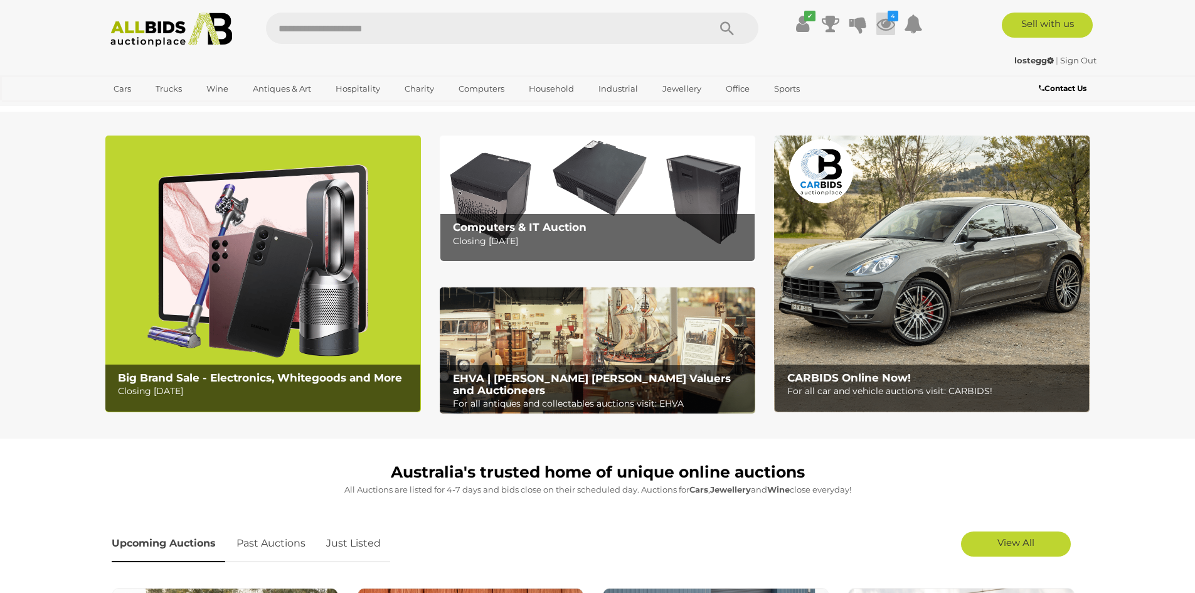
click at [877, 28] on icon at bounding box center [886, 24] width 19 height 23
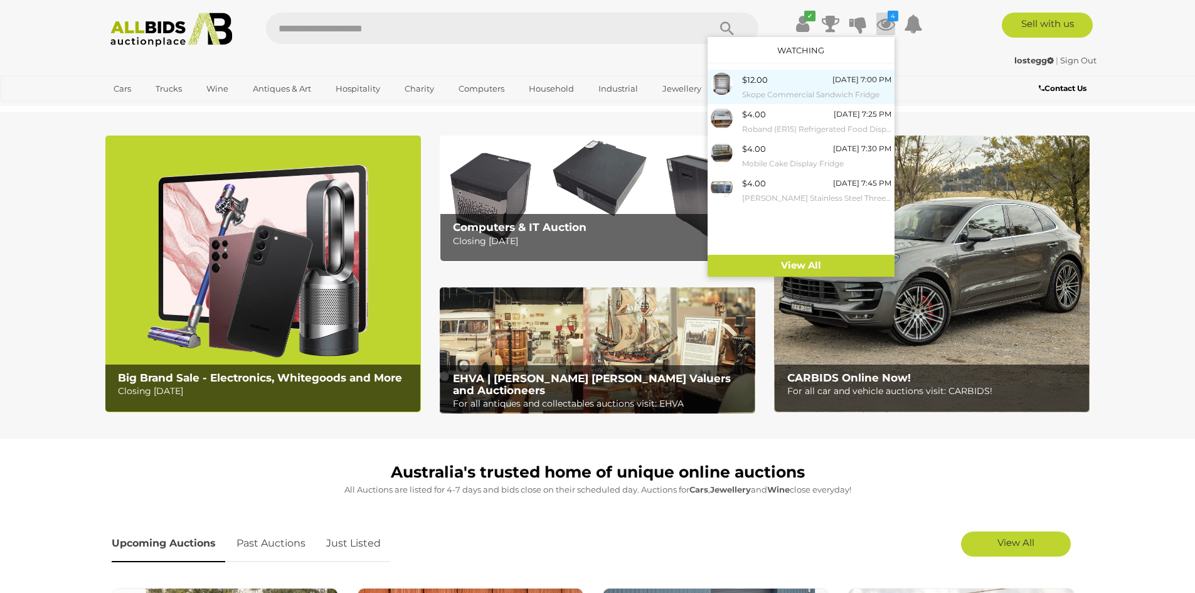
click at [766, 83] on span "$12.00" at bounding box center [755, 80] width 26 height 10
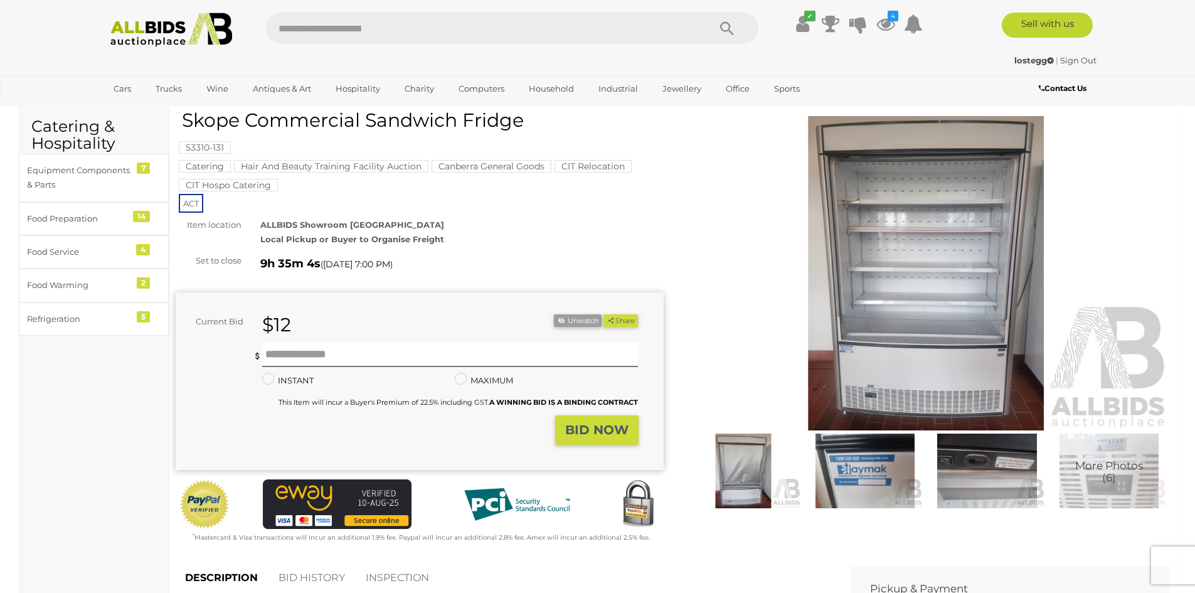
scroll to position [63, 0]
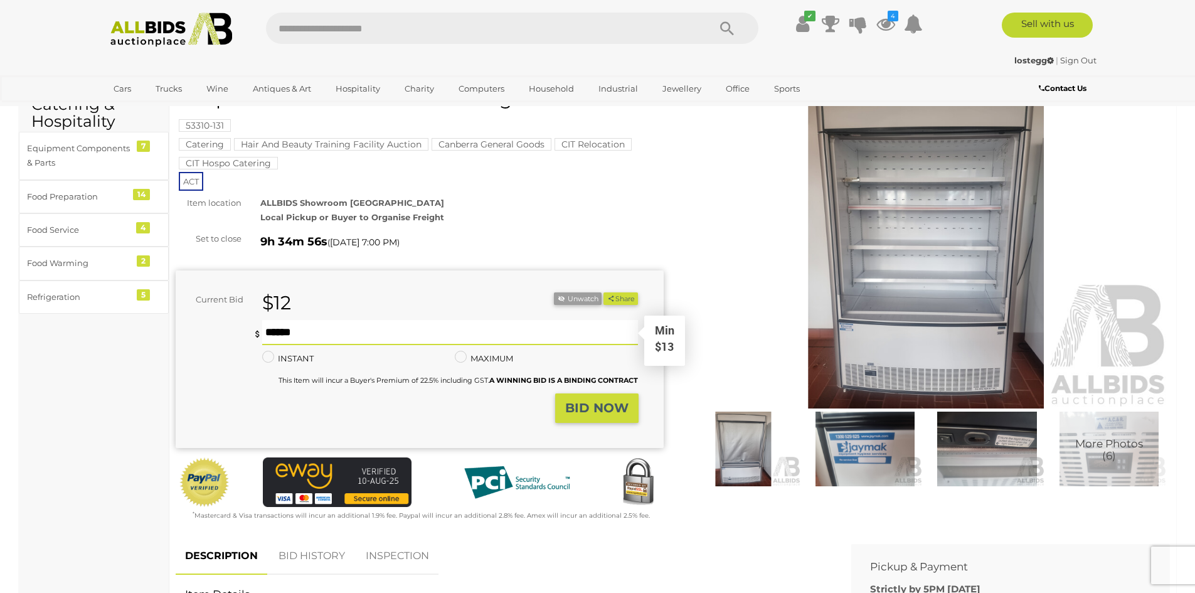
click at [302, 335] on input "text" at bounding box center [450, 332] width 377 height 25
type input "**"
click at [579, 416] on button "BID NOW" at bounding box center [596, 407] width 83 height 29
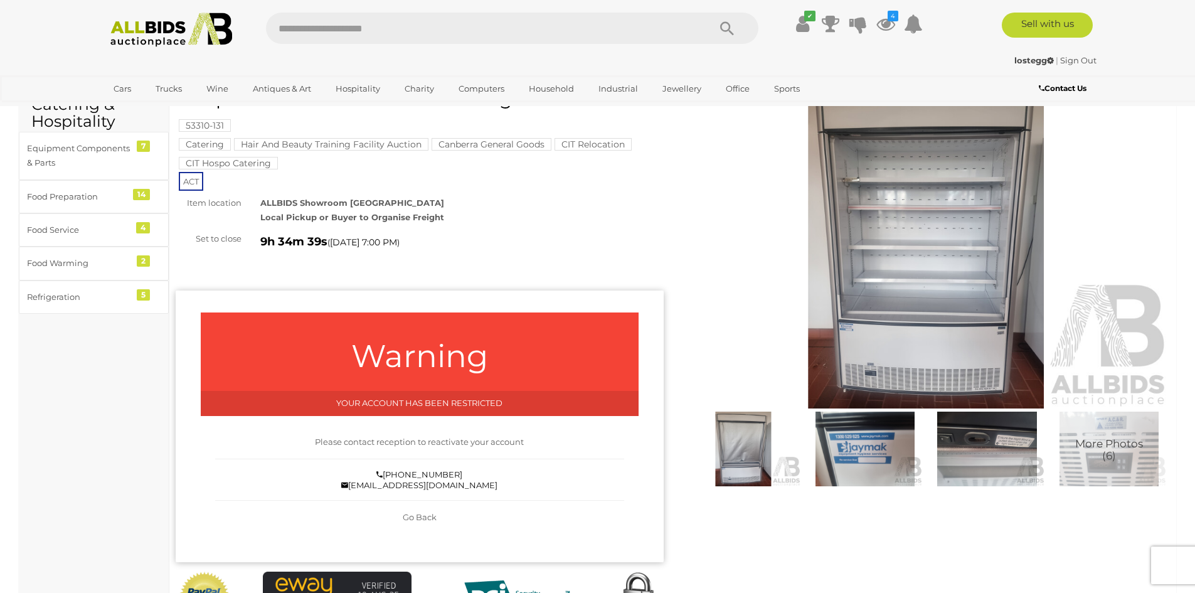
click at [425, 518] on span "Go Back" at bounding box center [420, 517] width 34 height 10
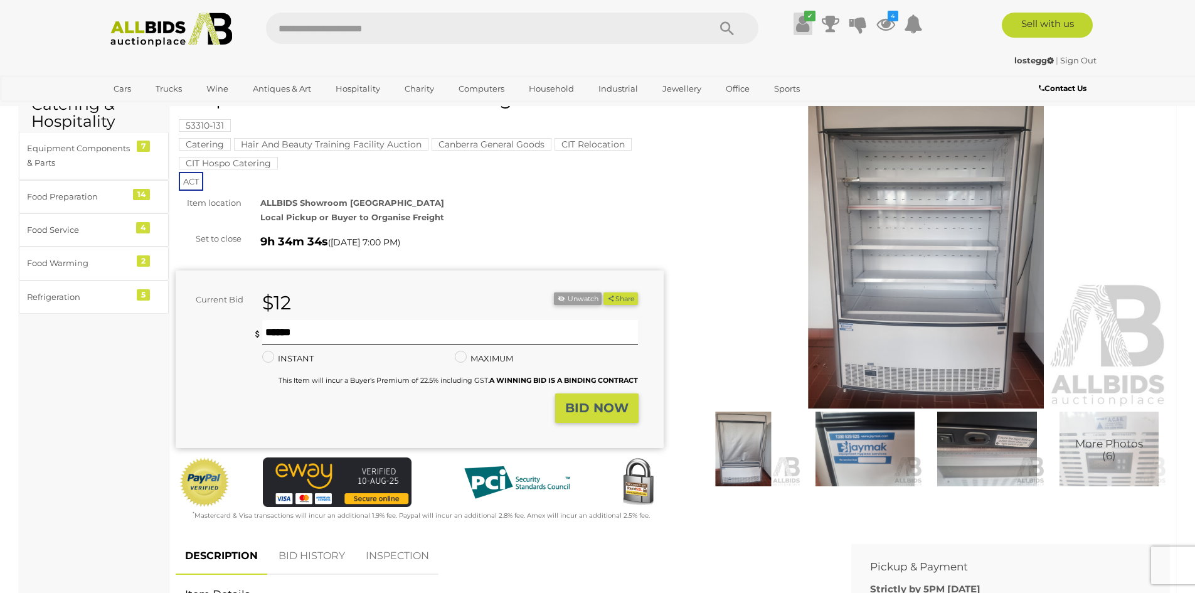
click at [796, 26] on icon at bounding box center [802, 24] width 13 height 23
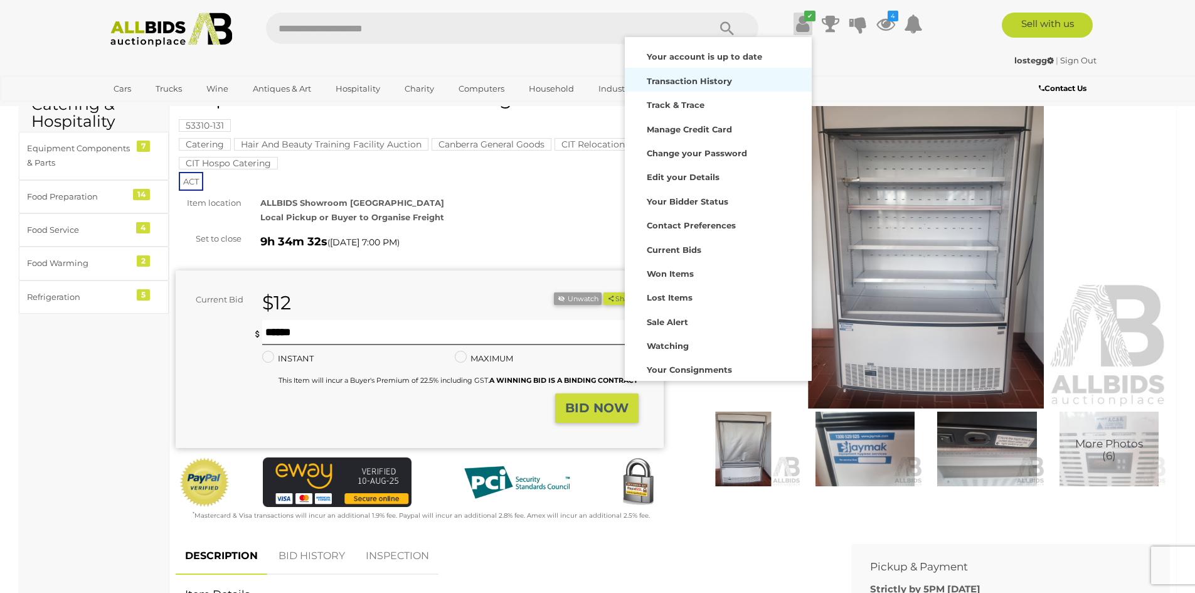
click at [720, 83] on strong "Transaction History" at bounding box center [689, 81] width 85 height 10
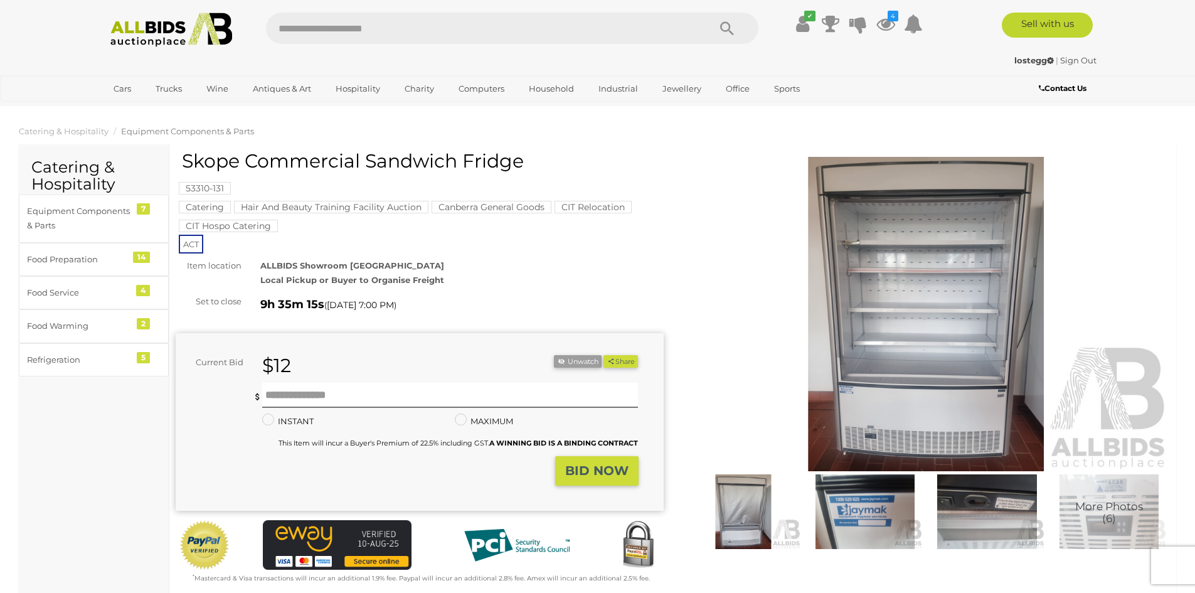
scroll to position [63, 0]
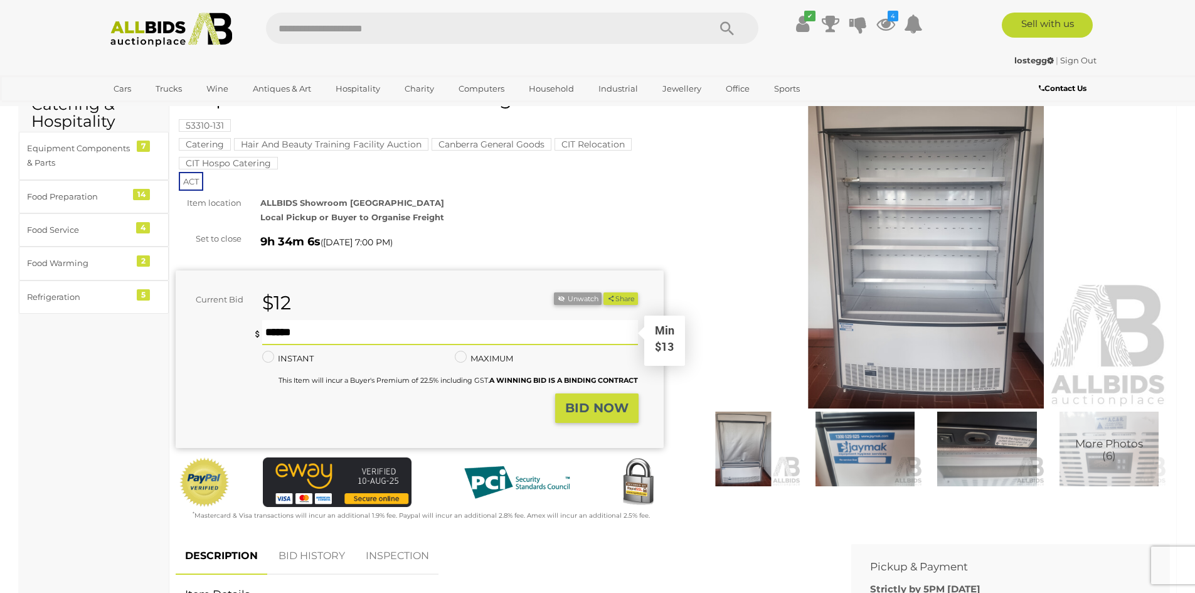
click at [308, 333] on input "text" at bounding box center [450, 332] width 377 height 25
type input "**"
drag, startPoint x: 606, startPoint y: 419, endPoint x: 613, endPoint y: 421, distance: 7.3
click at [613, 421] on button "BID NOW" at bounding box center [596, 407] width 83 height 29
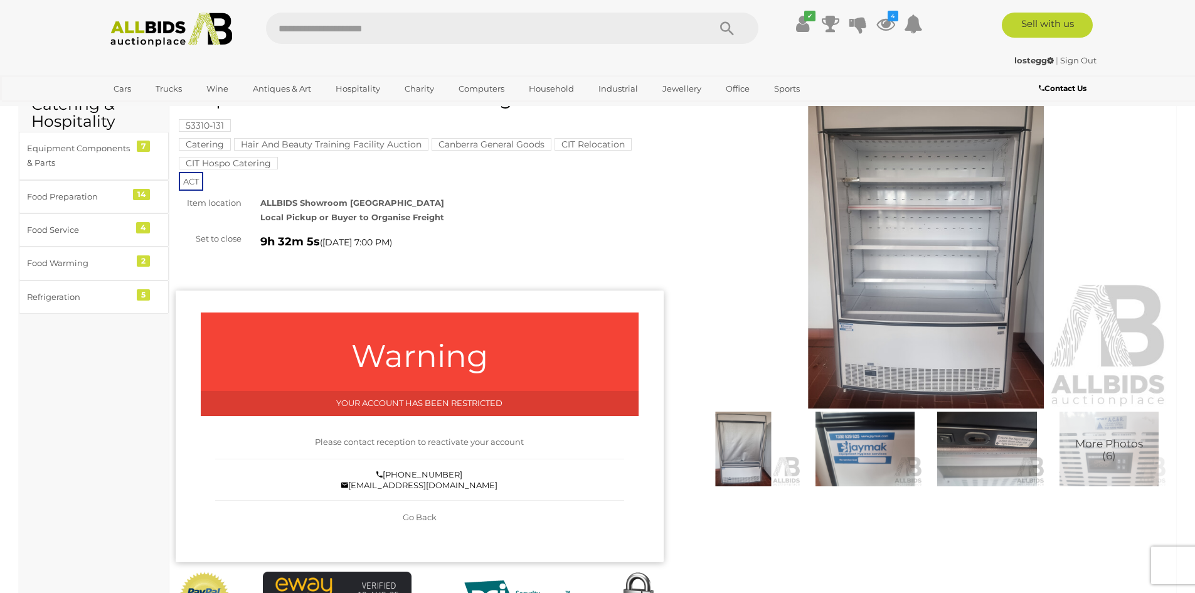
click at [870, 462] on img at bounding box center [865, 449] width 115 height 75
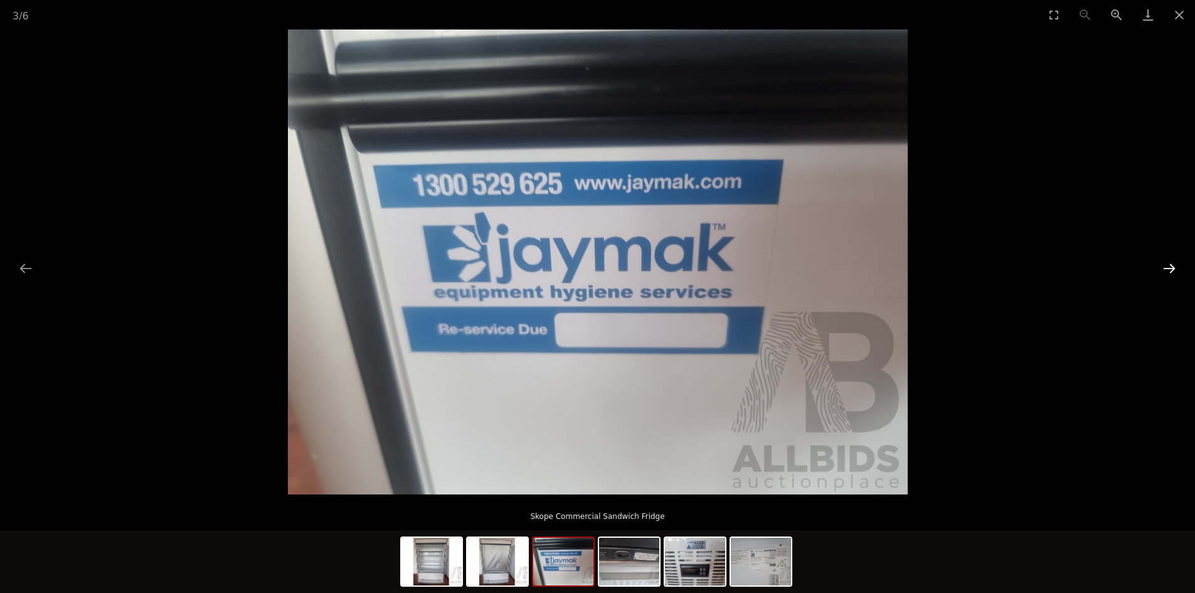
click at [1168, 265] on button "Next slide" at bounding box center [1170, 268] width 26 height 24
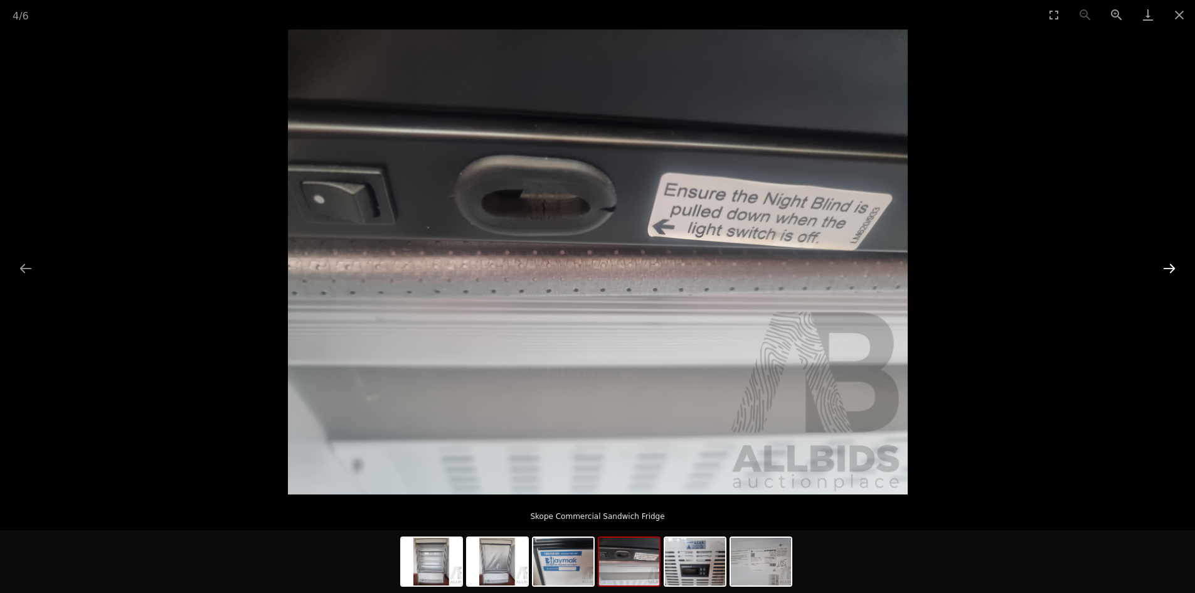
click at [1168, 268] on button "Next slide" at bounding box center [1170, 268] width 26 height 24
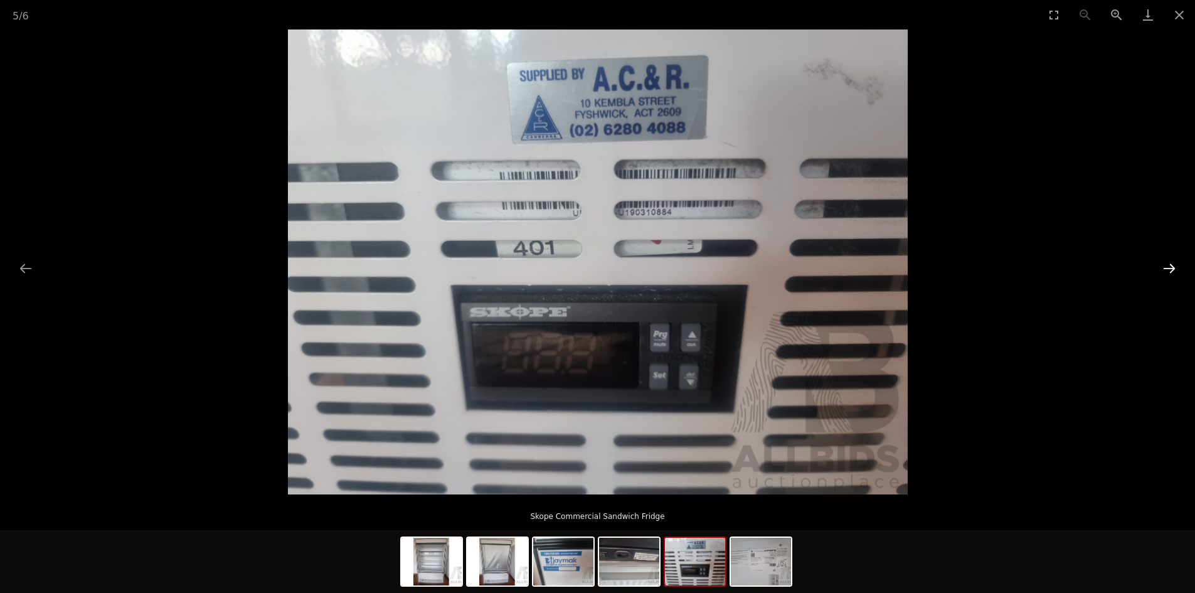
click at [1167, 270] on button "Next slide" at bounding box center [1170, 268] width 26 height 24
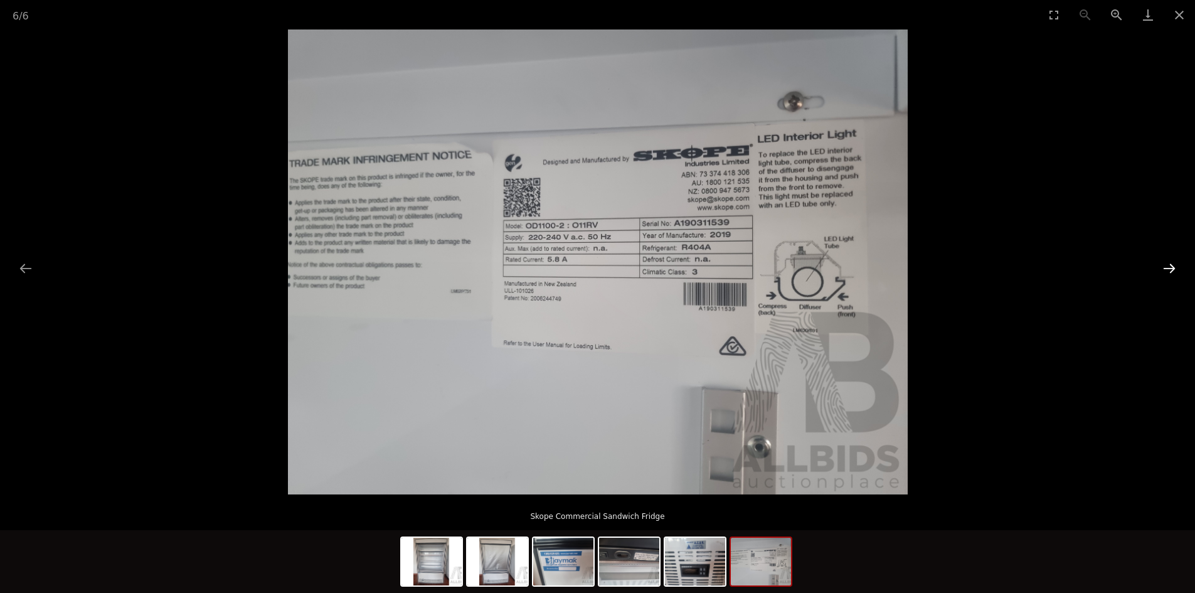
click at [1167, 270] on button "Next slide" at bounding box center [1170, 268] width 26 height 24
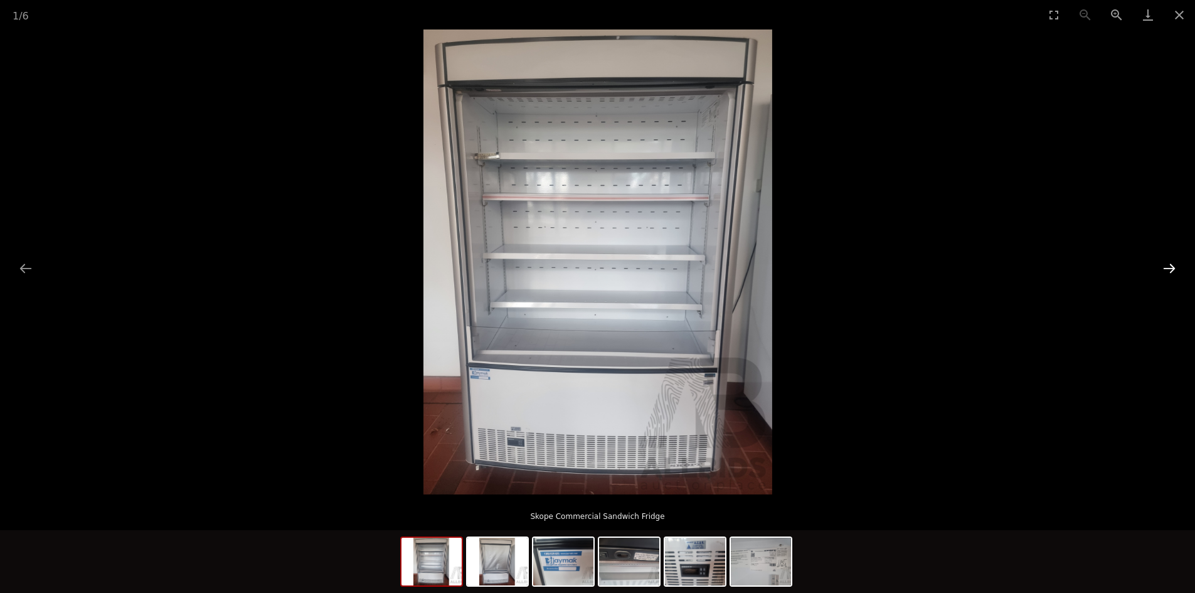
click at [1167, 271] on button "Next slide" at bounding box center [1170, 268] width 26 height 24
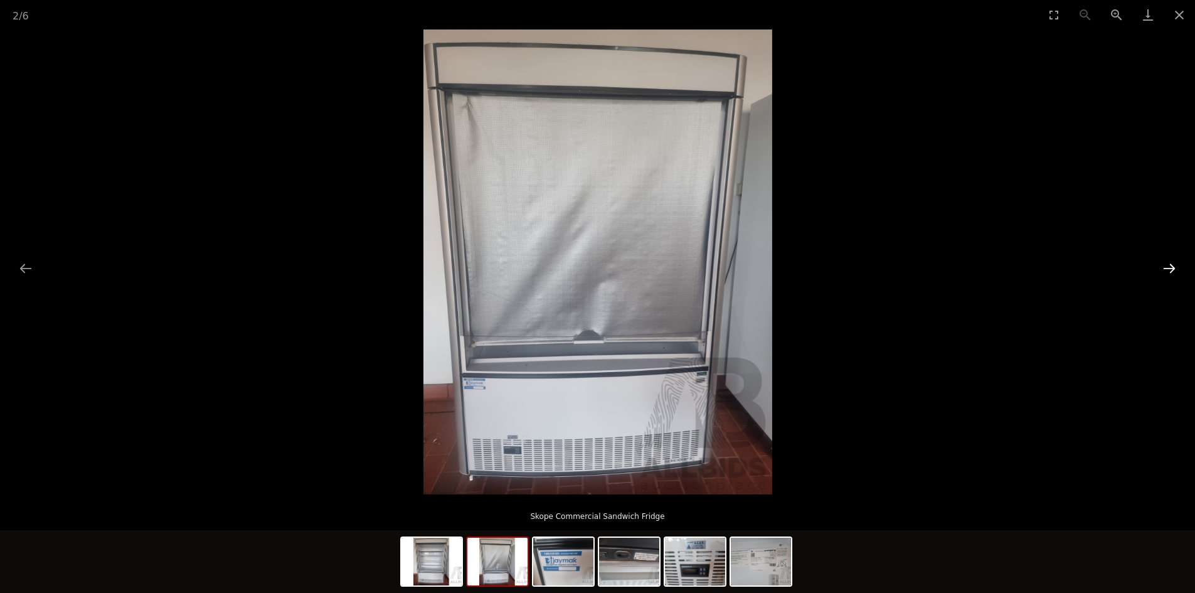
click at [1168, 271] on button "Next slide" at bounding box center [1170, 268] width 26 height 24
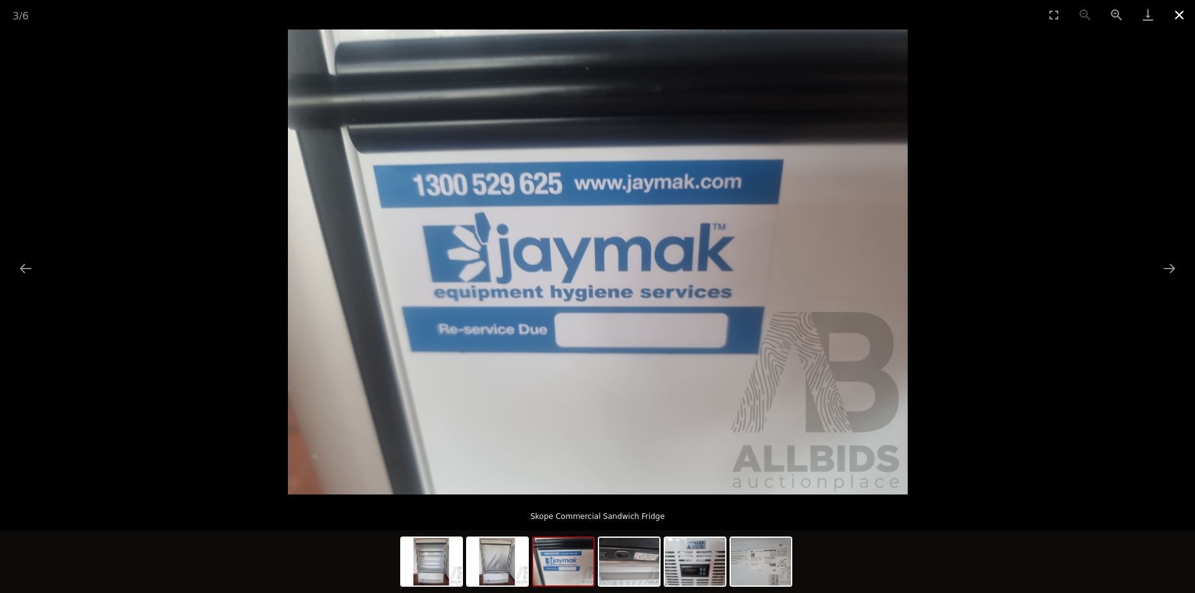
click at [1173, 15] on button "Close gallery" at bounding box center [1179, 14] width 31 height 29
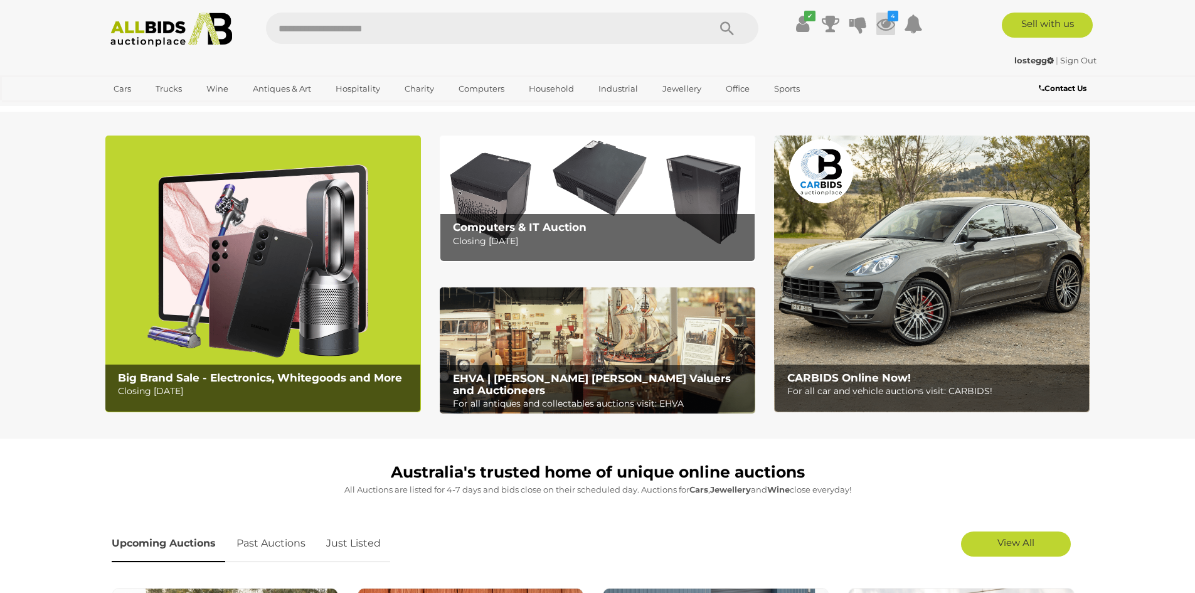
click at [888, 28] on icon at bounding box center [886, 24] width 19 height 23
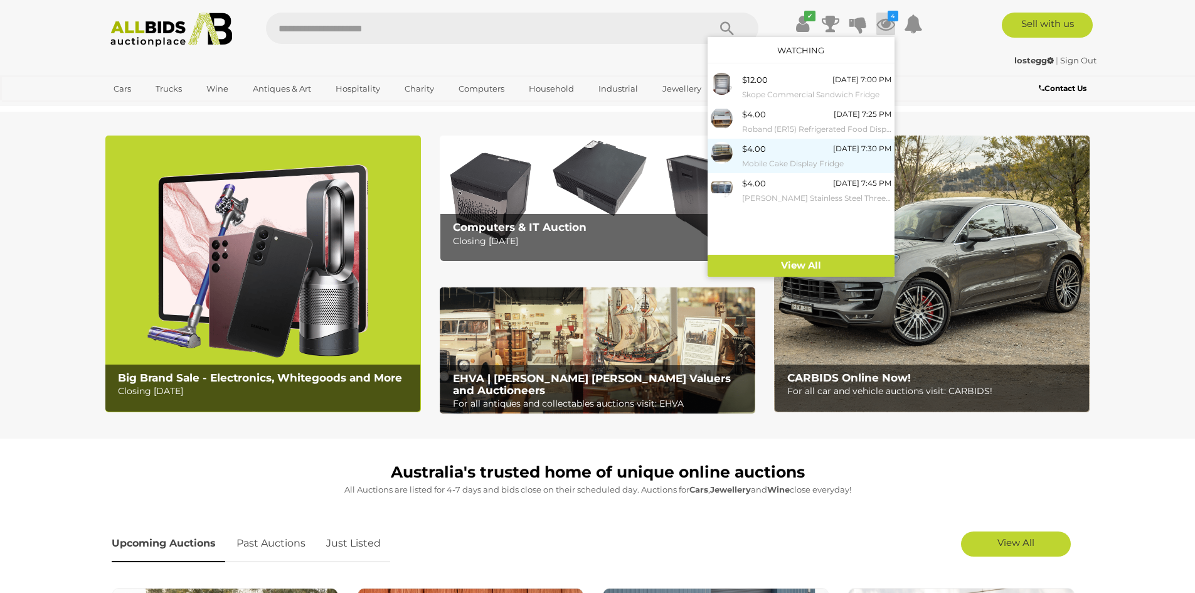
click at [793, 158] on small "Mobile Cake Display Fridge" at bounding box center [816, 164] width 149 height 14
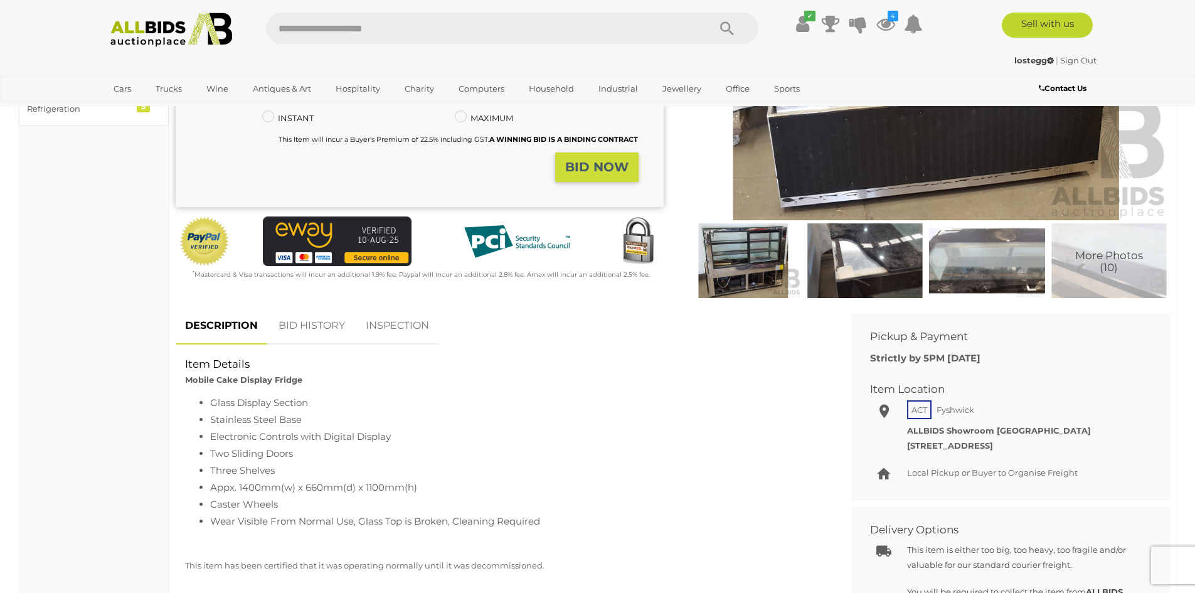
scroll to position [188, 0]
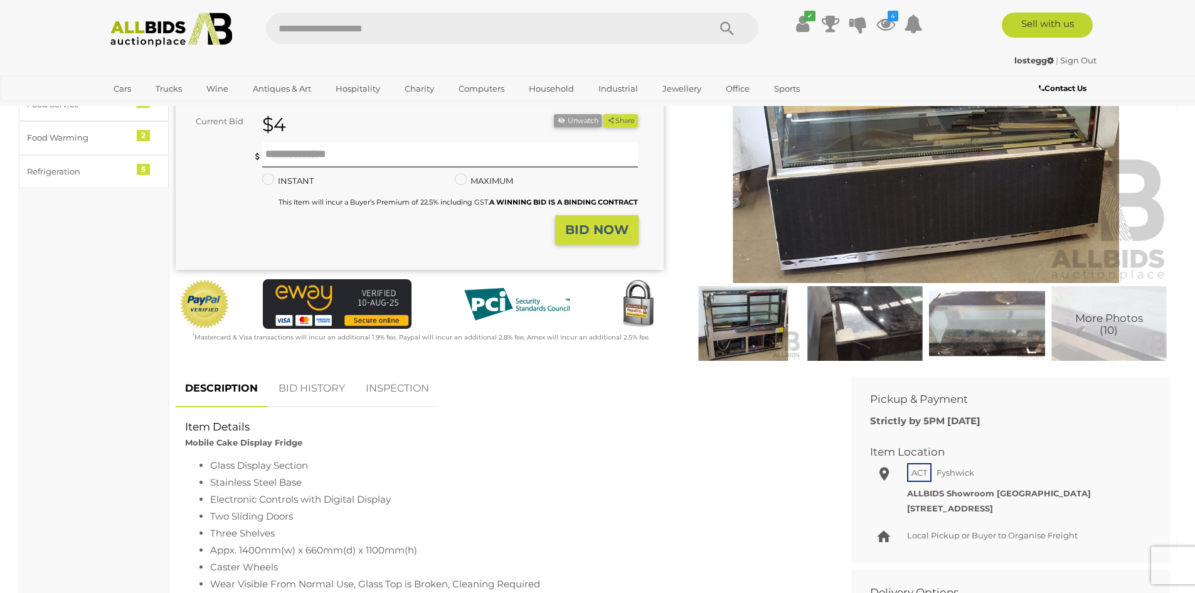
click at [752, 314] on img at bounding box center [743, 323] width 115 height 75
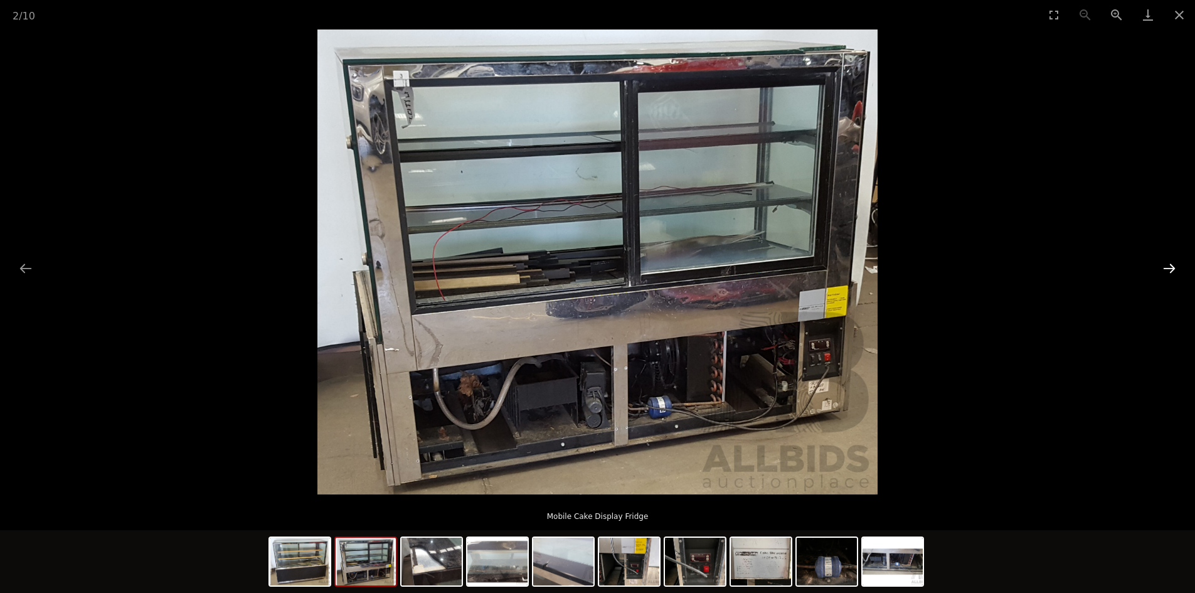
click at [1172, 267] on button "Next slide" at bounding box center [1170, 268] width 26 height 24
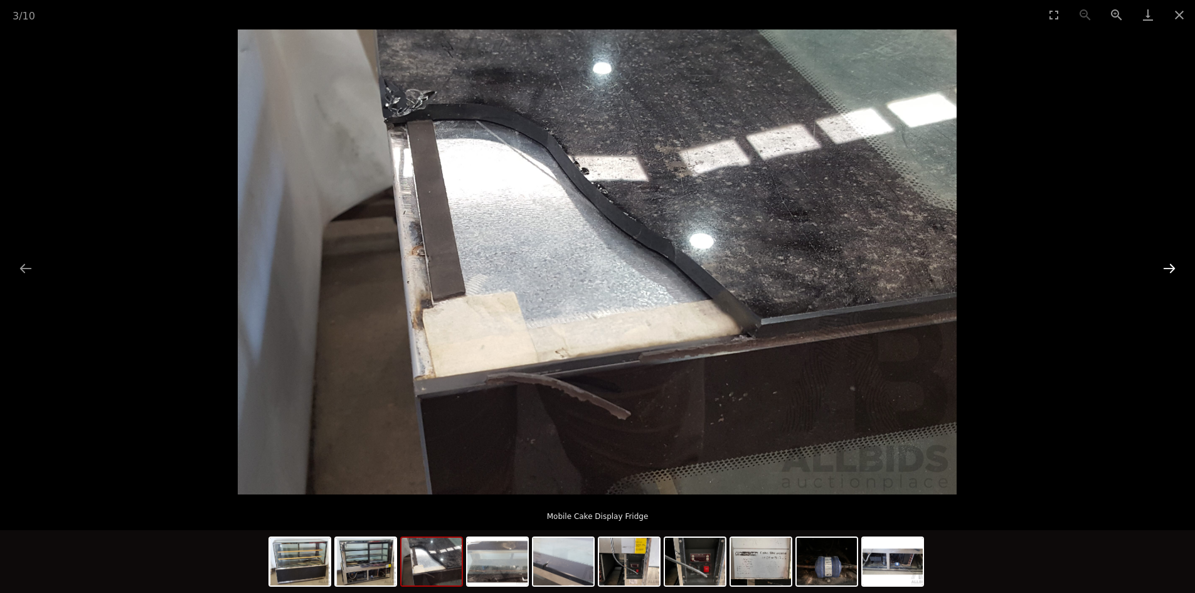
click at [1173, 266] on button "Next slide" at bounding box center [1170, 268] width 26 height 24
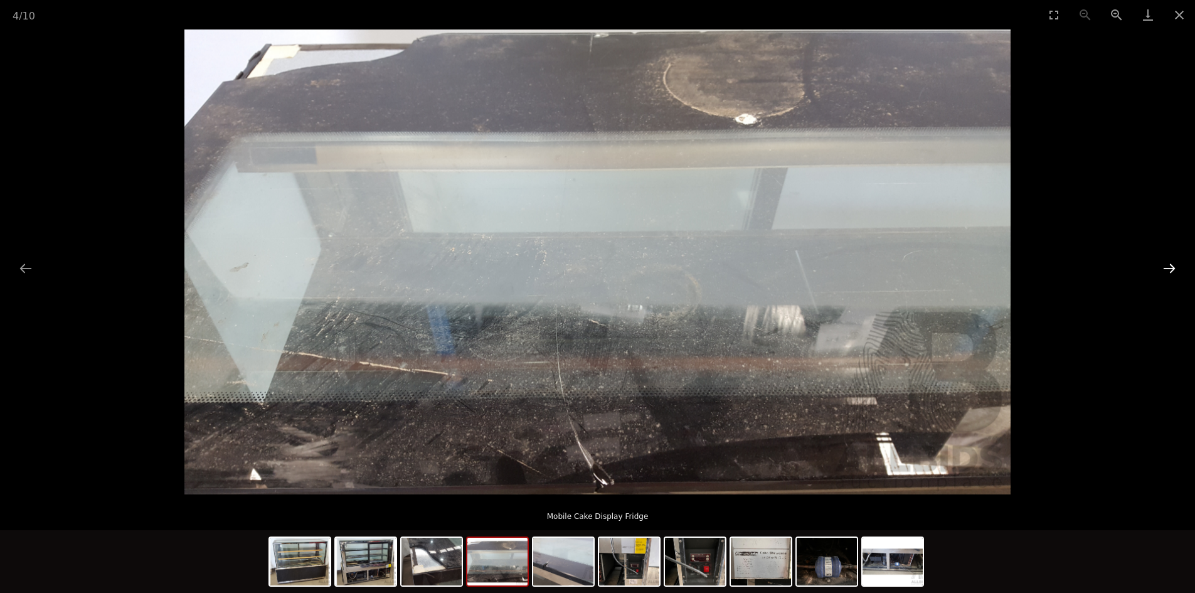
click at [1171, 265] on button "Next slide" at bounding box center [1170, 268] width 26 height 24
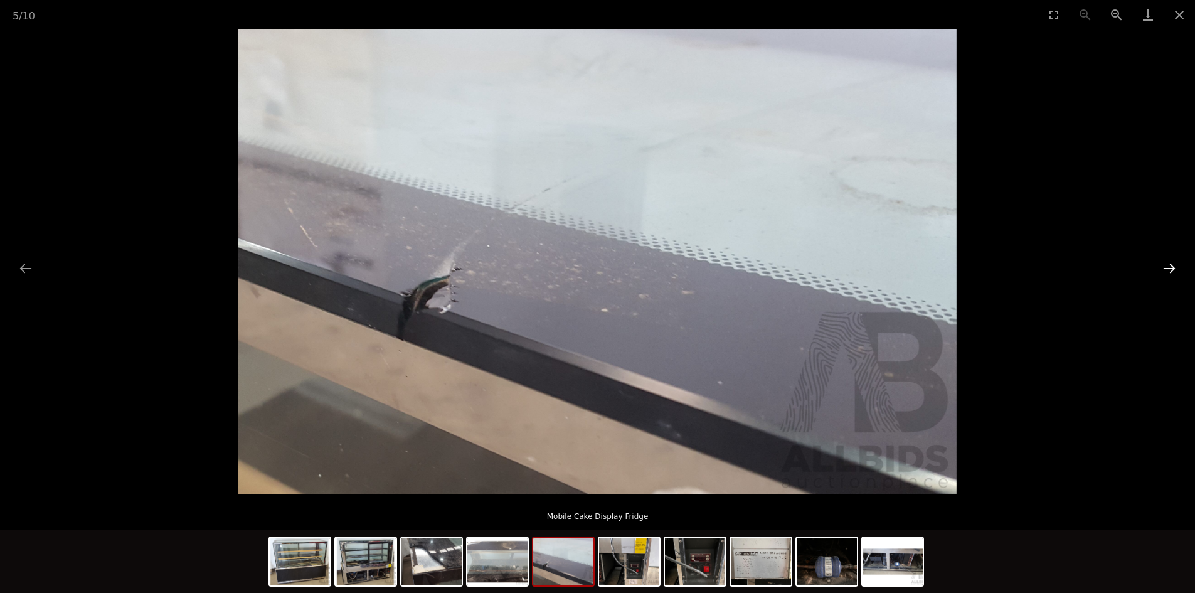
click at [1173, 265] on button "Next slide" at bounding box center [1170, 268] width 26 height 24
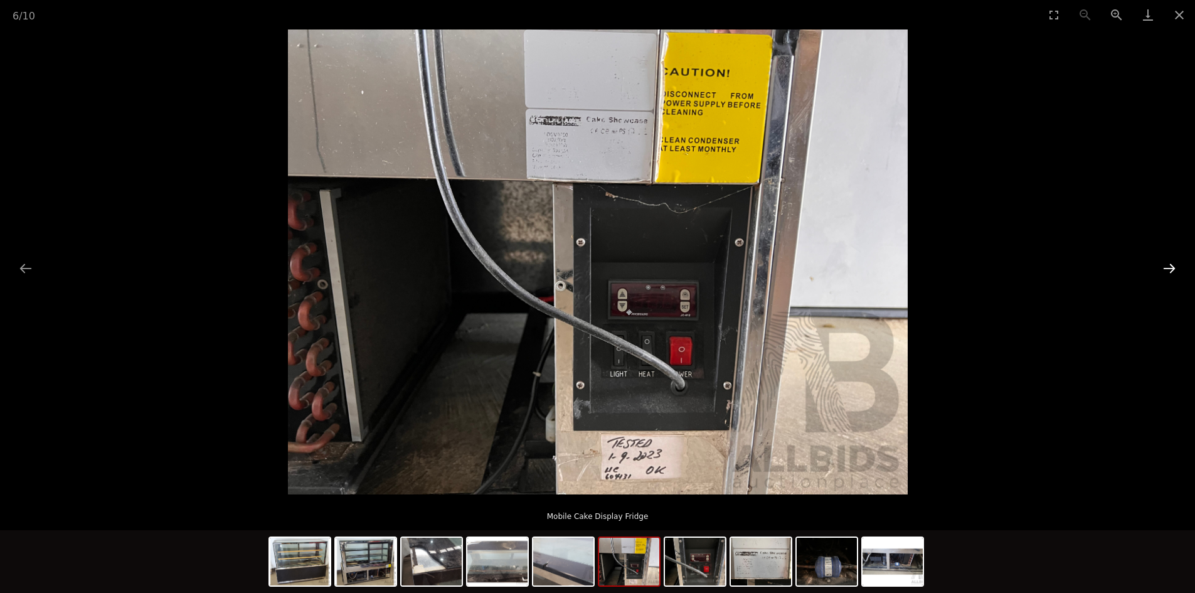
click at [1172, 265] on button "Next slide" at bounding box center [1170, 268] width 26 height 24
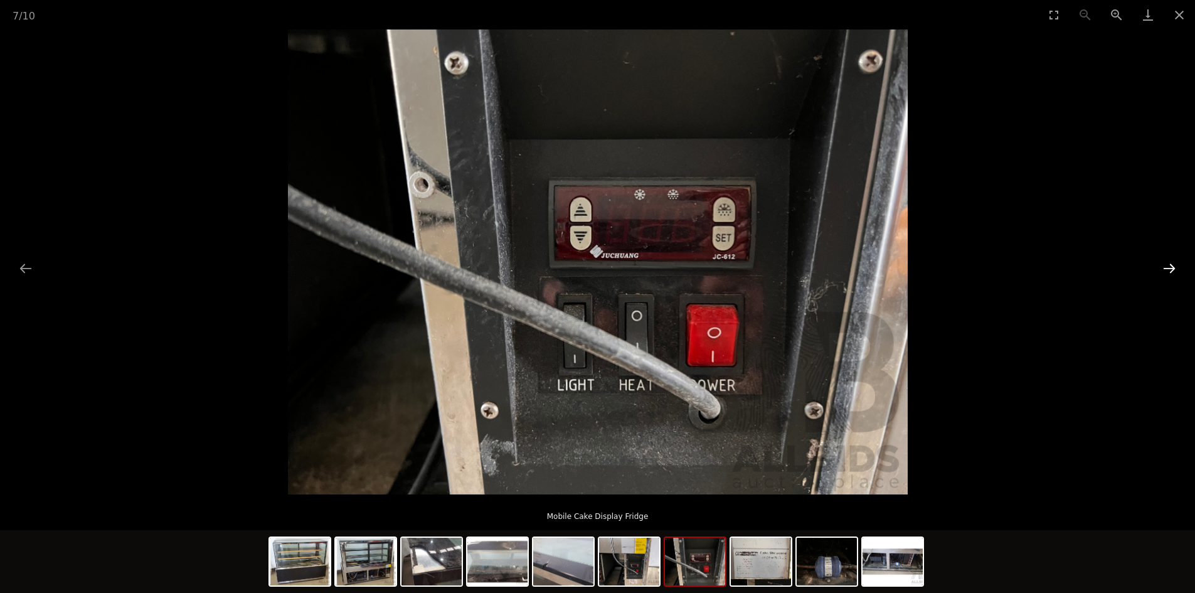
click at [1170, 265] on button "Next slide" at bounding box center [1170, 268] width 26 height 24
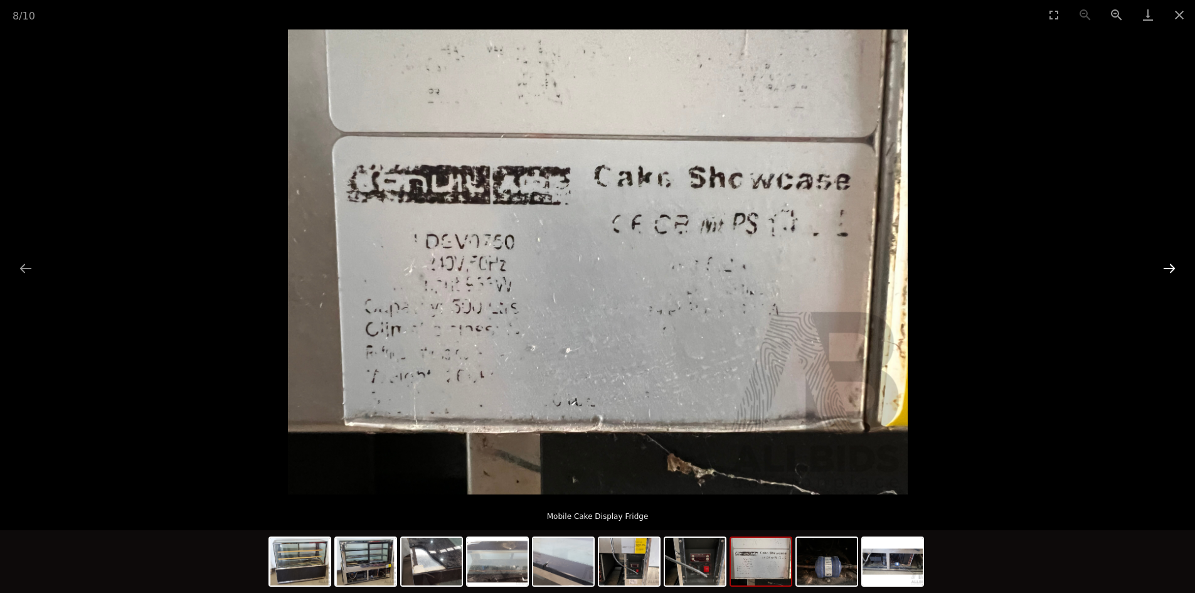
click at [1170, 265] on button "Next slide" at bounding box center [1170, 268] width 26 height 24
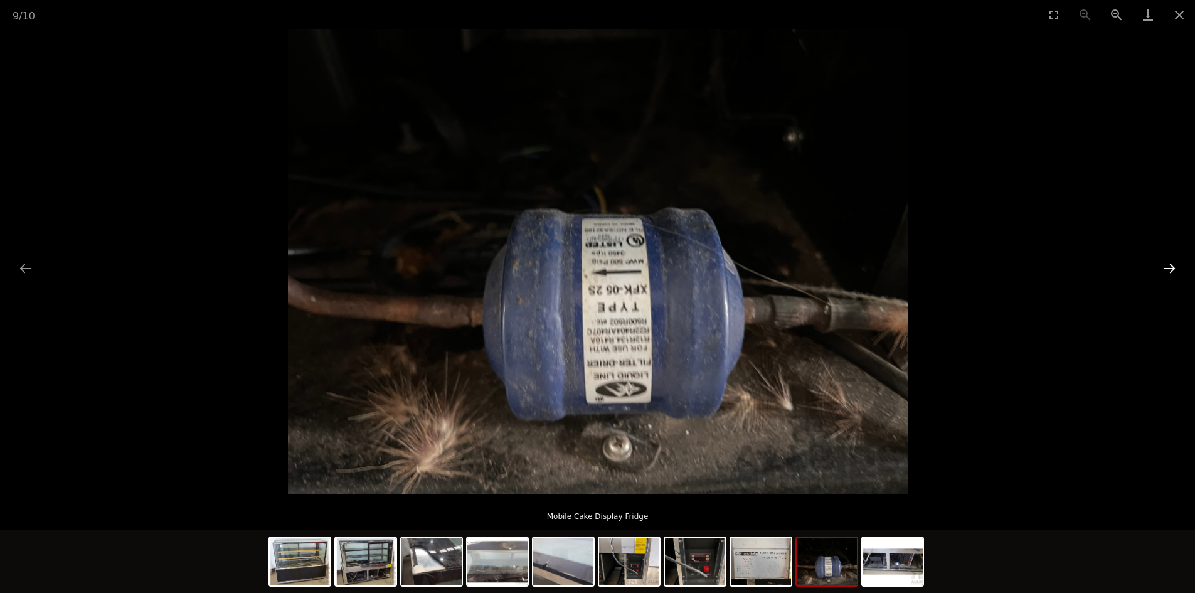
click at [1170, 265] on button "Next slide" at bounding box center [1170, 268] width 26 height 24
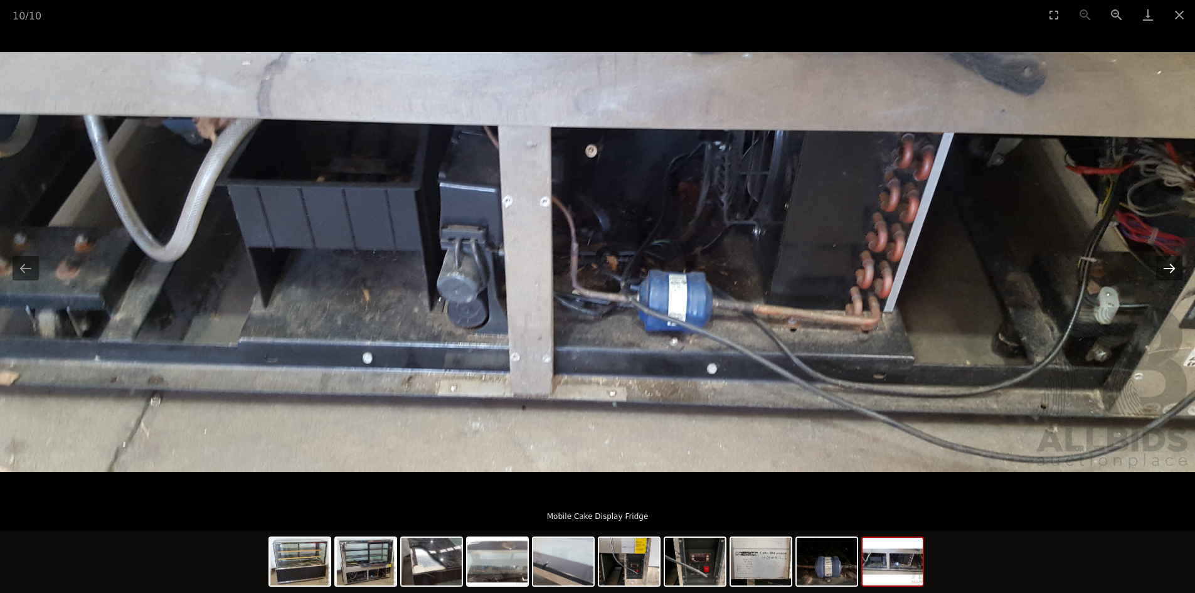
click at [1170, 265] on button "Next slide" at bounding box center [1170, 268] width 26 height 24
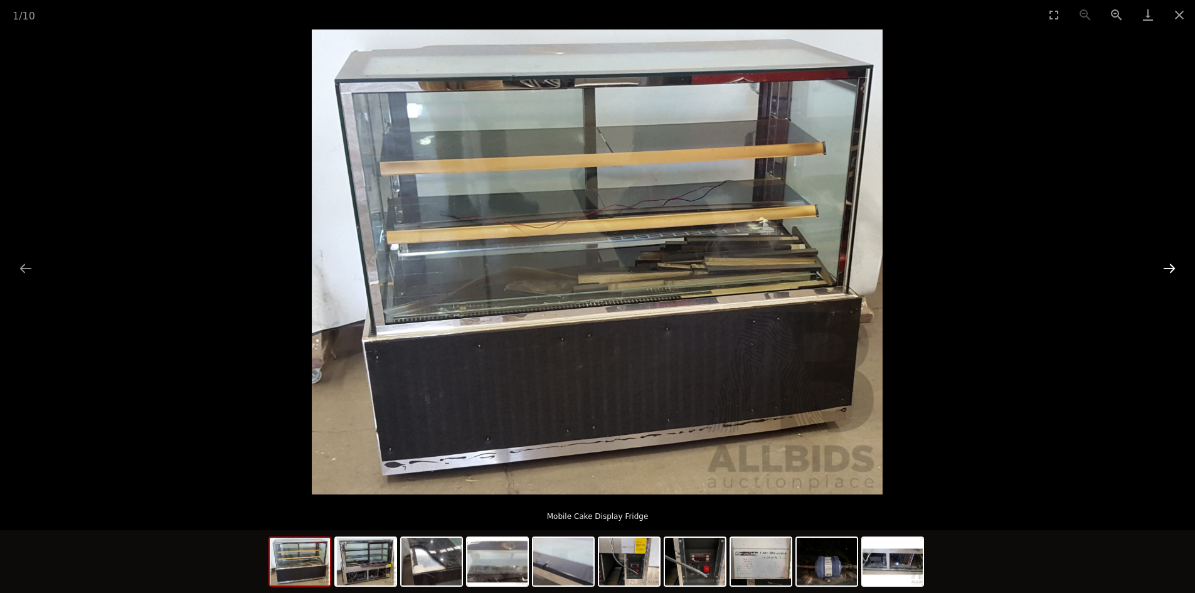
click at [1170, 265] on button "Next slide" at bounding box center [1170, 268] width 26 height 24
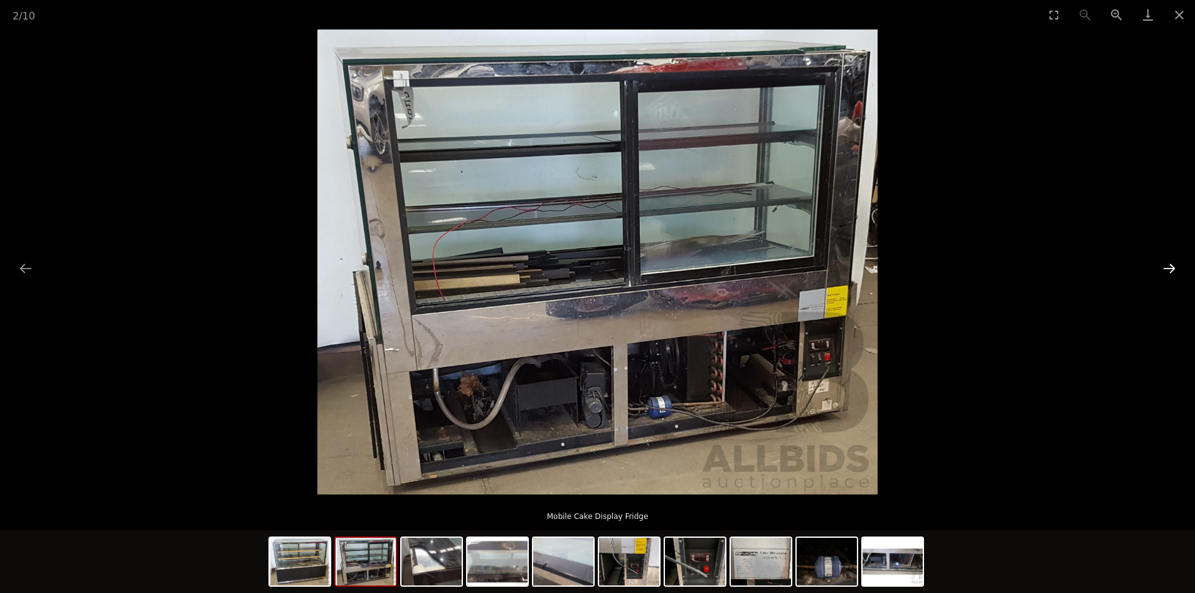
click at [1170, 265] on button "Next slide" at bounding box center [1170, 268] width 26 height 24
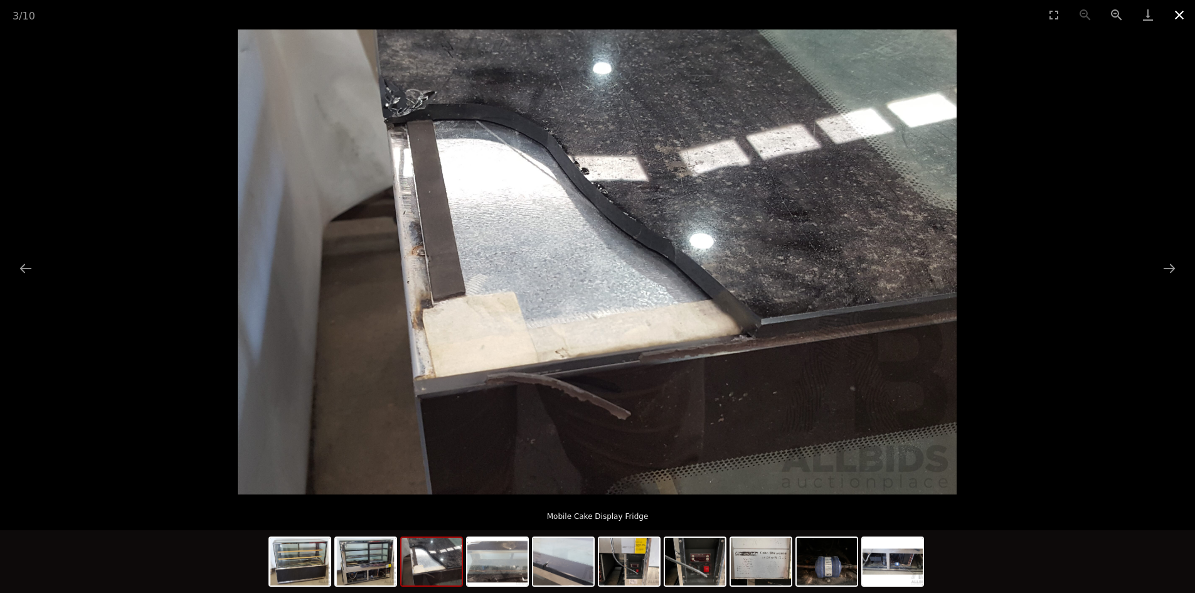
click at [1177, 11] on button "Close gallery" at bounding box center [1179, 14] width 31 height 29
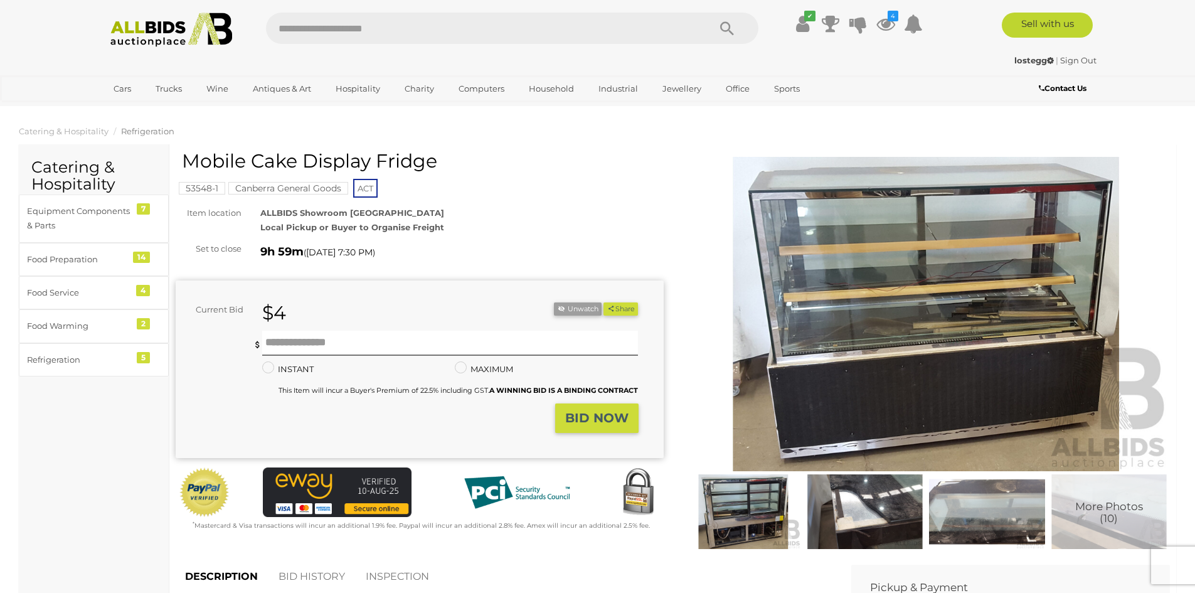
drag, startPoint x: 35, startPoint y: 0, endPoint x: 19, endPoint y: -16, distance: 22.6
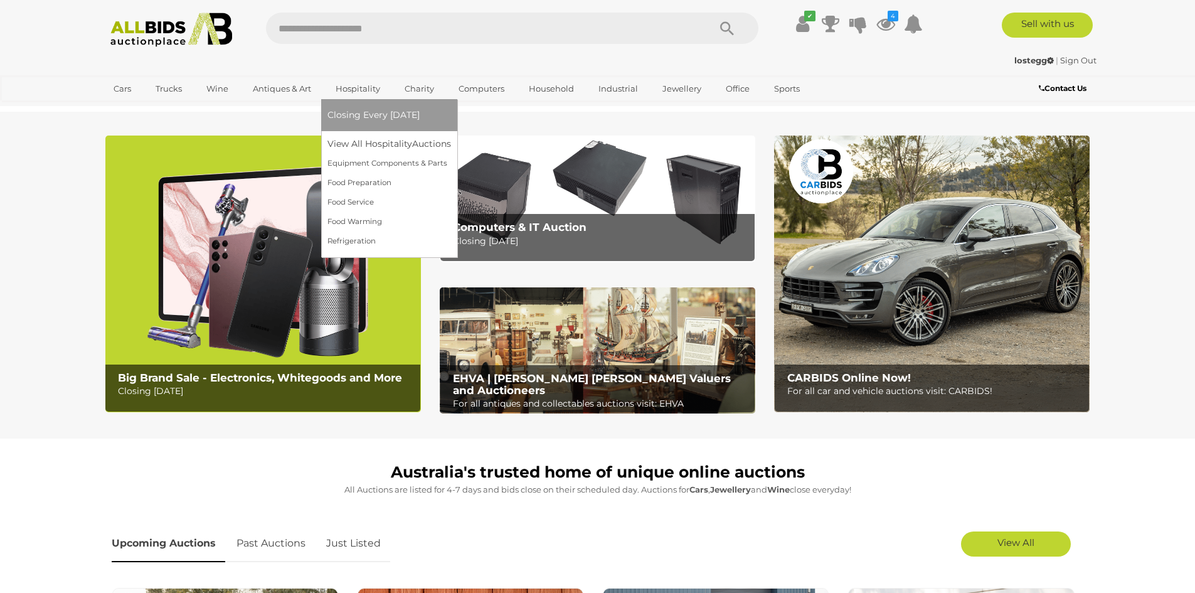
click at [350, 82] on link "Hospitality" at bounding box center [358, 88] width 61 height 21
click at [347, 148] on link "View All Hospitality Auctions" at bounding box center [392, 143] width 129 height 19
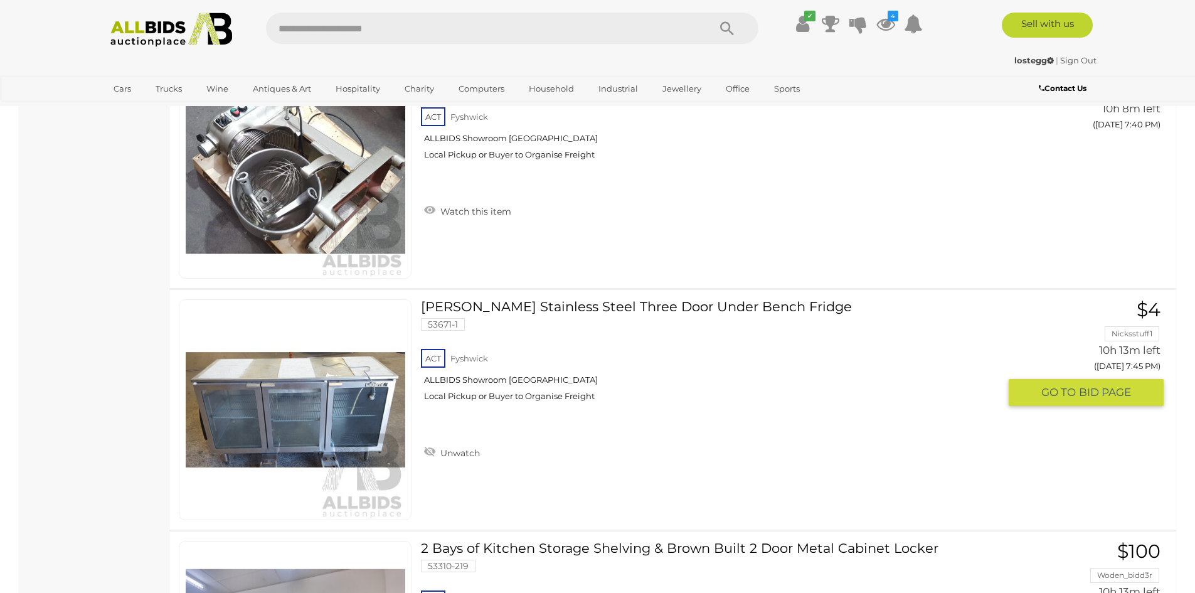
scroll to position [2331, 0]
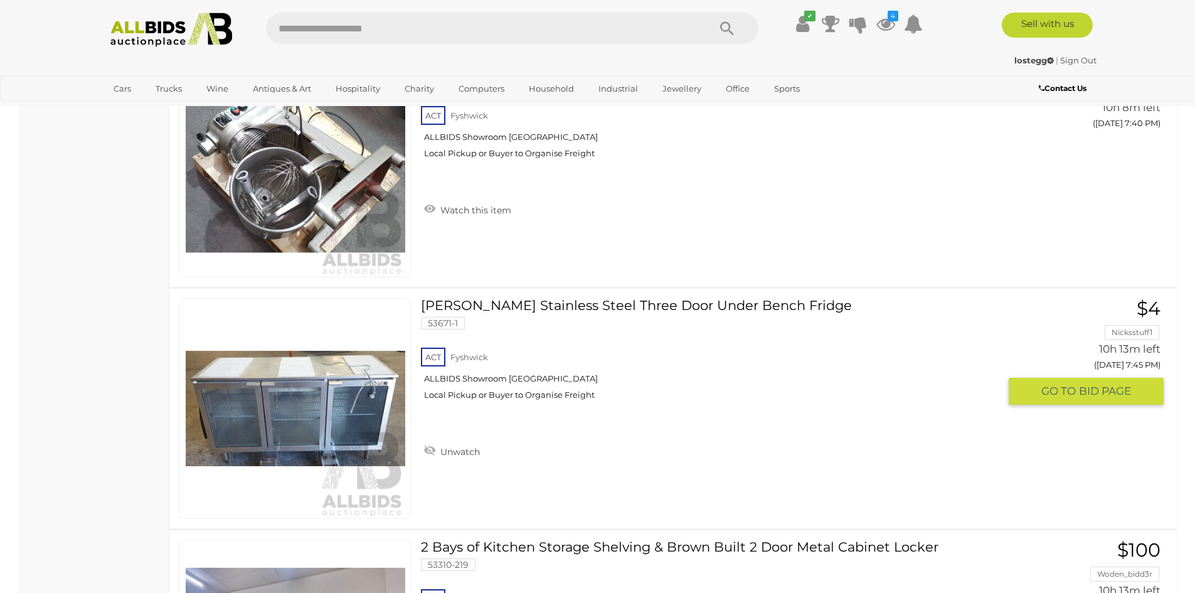
click at [443, 307] on link "[PERSON_NAME] Stainless Steel Three Door Under Bench Fridge 53671-1 ACT [GEOGRA…" at bounding box center [714, 354] width 569 height 112
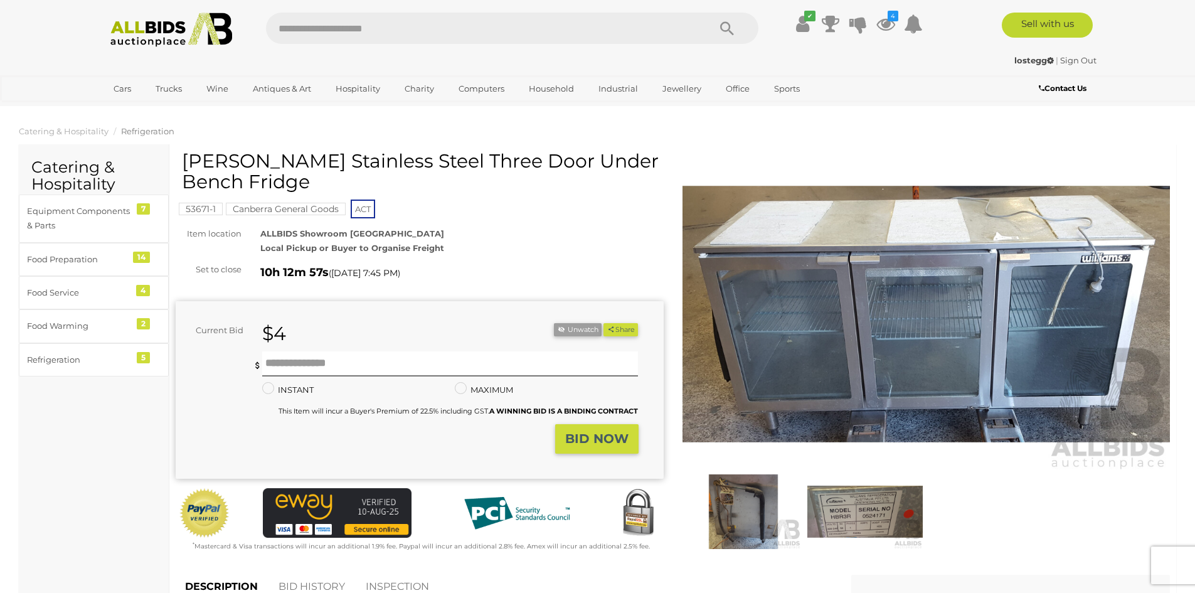
click at [748, 518] on img at bounding box center [743, 511] width 115 height 75
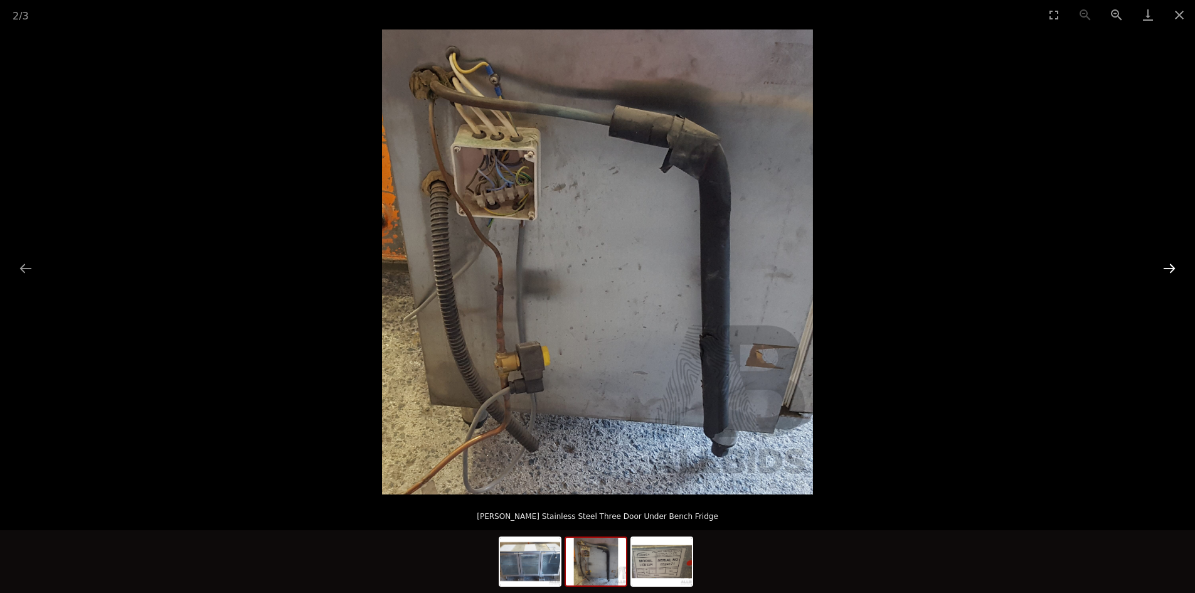
click at [1170, 265] on button "Next slide" at bounding box center [1170, 268] width 26 height 24
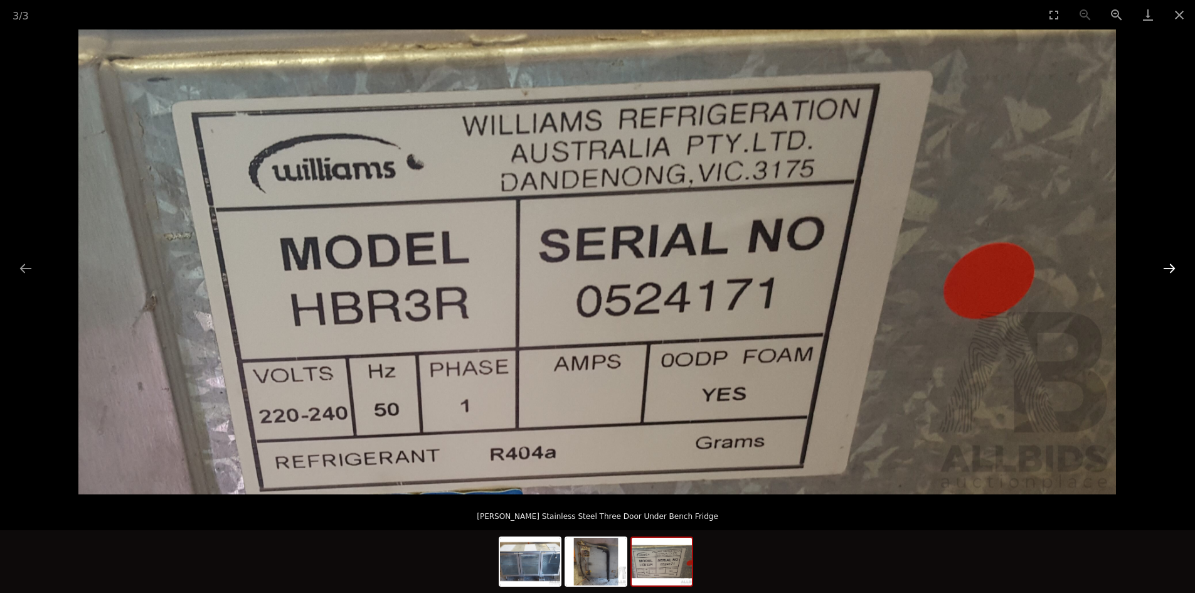
click at [1170, 265] on button "Next slide" at bounding box center [1170, 268] width 26 height 24
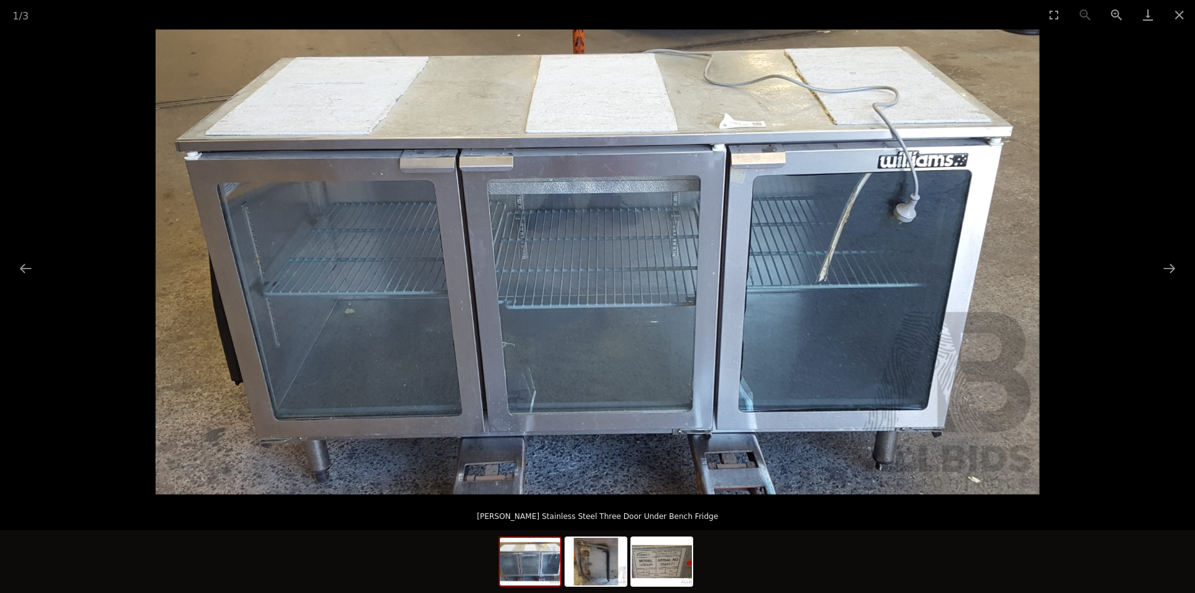
scroll to position [188, 0]
click at [1170, 266] on button "Next slide" at bounding box center [1170, 268] width 26 height 24
